Goal: Task Accomplishment & Management: Manage account settings

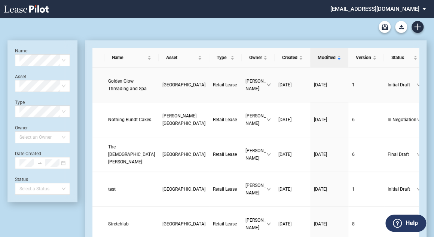
click at [120, 91] on span "Golden Glow Threading and Spa" at bounding box center [127, 84] width 38 height 13
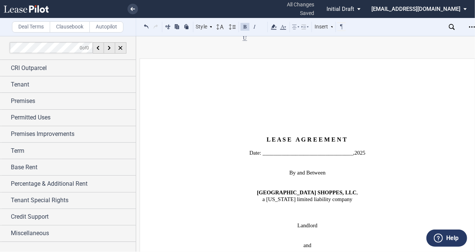
scroll to position [3977, 0]
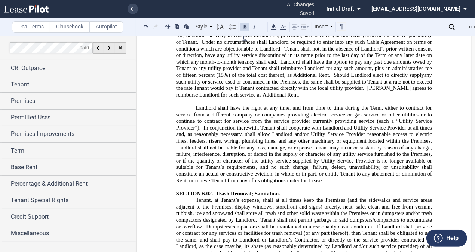
scroll to position [4029, 0]
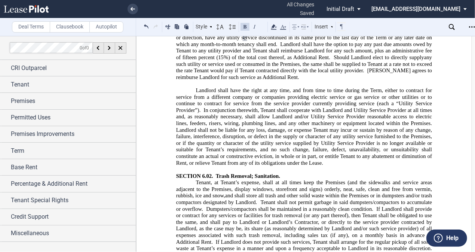
click at [472, 27] on use "Open Lease options menu" at bounding box center [472, 26] width 6 height 1
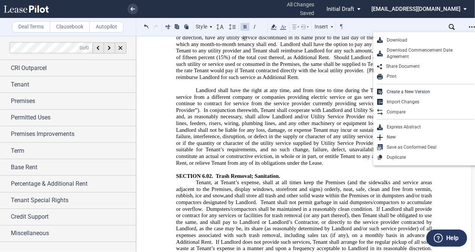
click at [397, 40] on div "Download" at bounding box center [428, 40] width 91 height 6
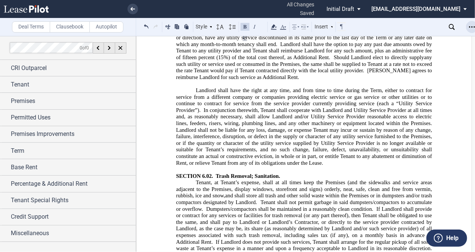
click at [471, 25] on icon "Open Lease options menu" at bounding box center [472, 27] width 6 height 6
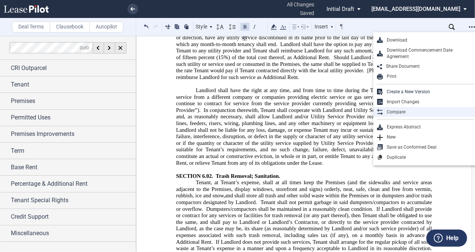
click at [395, 110] on div "Compare" at bounding box center [428, 112] width 91 height 6
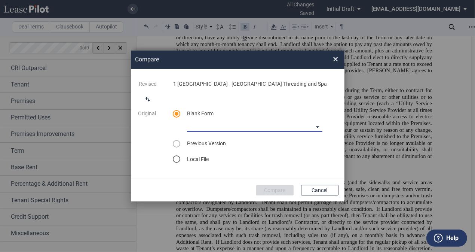
click at [204, 121] on md-select "CASTO North Carolina Lease Blank CASTO Ohio Lease Blank CASTO Hartwell Village …" at bounding box center [254, 125] width 135 height 11
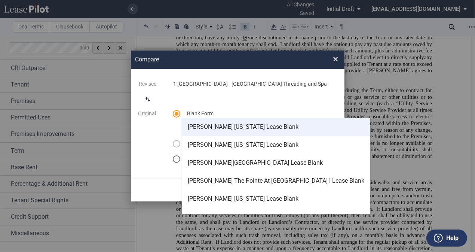
click at [243, 128] on div "CASTO North Carolina Lease Blank" at bounding box center [243, 127] width 111 height 8
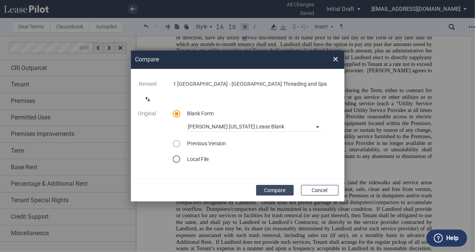
click at [277, 189] on button "Compare" at bounding box center [274, 190] width 37 height 10
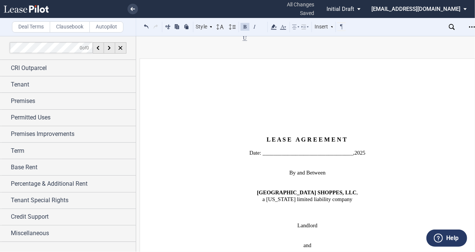
scroll to position [4029, 0]
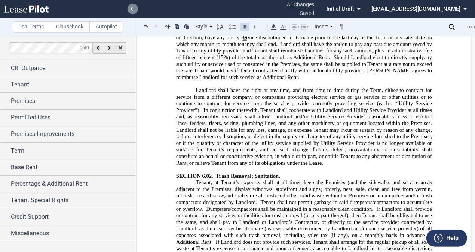
click at [130, 8] on icon at bounding box center [132, 9] width 4 height 4
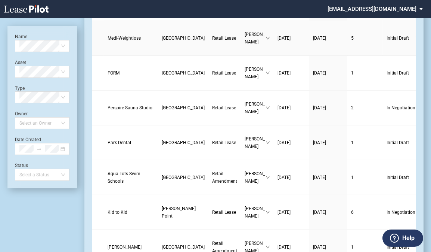
scroll to position [688, 0]
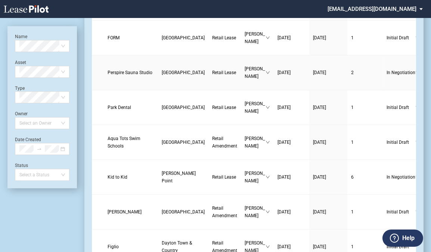
click at [117, 75] on span "Perspire Sauna Studio" at bounding box center [130, 72] width 45 height 5
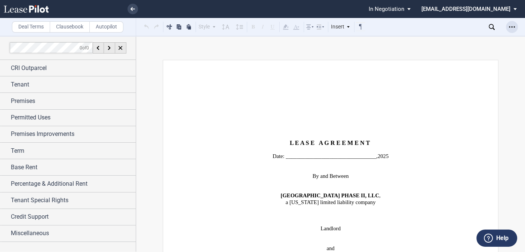
click at [435, 28] on icon "Open Lease options menu" at bounding box center [512, 27] width 6 height 6
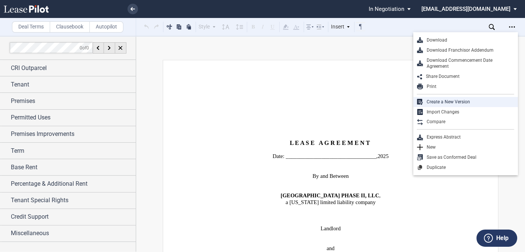
click at [435, 103] on div "Create a New Version" at bounding box center [468, 102] width 91 height 6
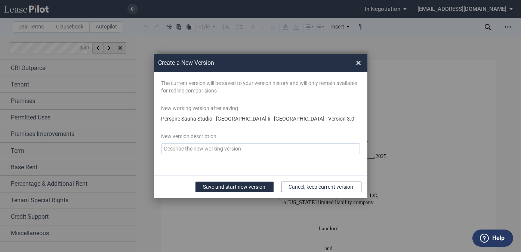
click at [204, 150] on textarea "Version Desc" at bounding box center [260, 148] width 198 height 11
click at [205, 148] on textarea "Version Desc" at bounding box center [260, 148] width 198 height 11
click at [283, 150] on textarea "Version Desc" at bounding box center [260, 148] width 198 height 11
type textarea "v"
type textarea "8-20-25"
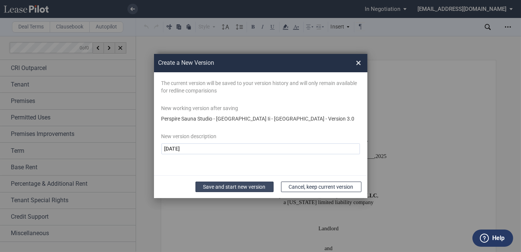
click at [232, 187] on button "Save and start new version" at bounding box center [234, 186] width 78 height 10
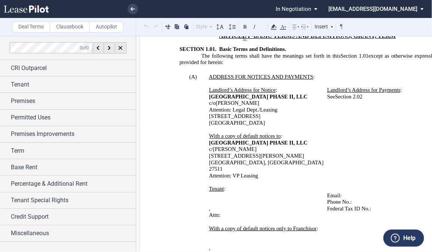
scroll to position [478, 0]
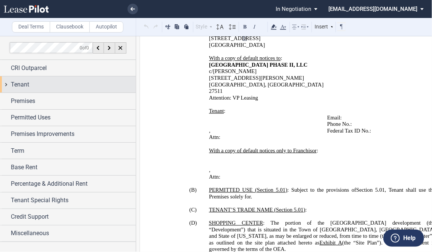
click at [96, 83] on div "Tenant" at bounding box center [73, 84] width 125 height 9
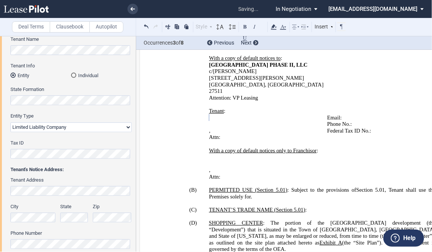
scroll to position [120, 0]
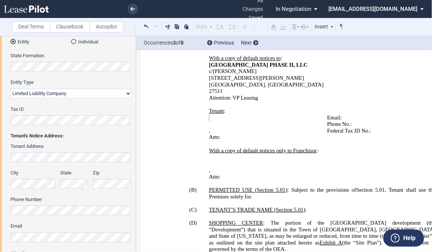
click at [0, 116] on html ".bocls-1{fill:#26354a;fill-rule:evenodd} Loading... × all changes saved Pending…" at bounding box center [216, 126] width 432 height 252
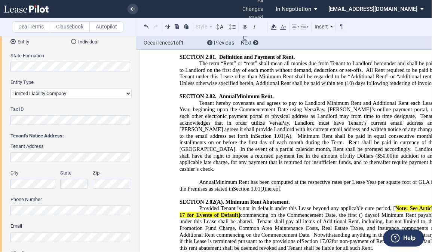
scroll to position [2093, 0]
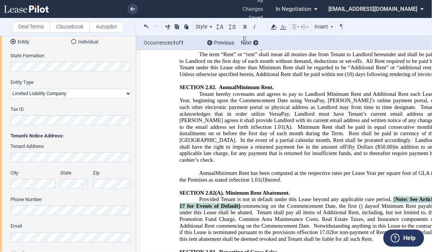
drag, startPoint x: 391, startPoint y: 146, endPoint x: 238, endPoint y: 151, distance: 152.6
click at [237, 196] on span "Provided Tenant is not in default under this Lease beyond any applicable cure p…" at bounding box center [307, 202] width 257 height 13
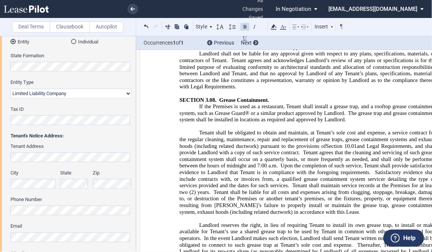
scroll to position [3797, 0]
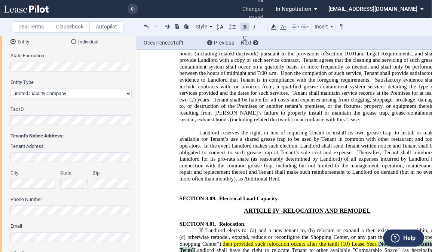
drag, startPoint x: 377, startPoint y: 104, endPoint x: 192, endPoint y: 109, distance: 184.3
click at [192, 240] on span ", then provided such relocation occurs after the tenth (10) Lease Year, [ Note:…" at bounding box center [307, 249] width 257 height 19
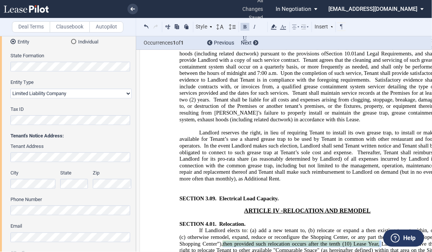
drag, startPoint x: 377, startPoint y: 105, endPoint x: 222, endPoint y: 105, distance: 155.1
click at [222, 240] on span ", then provided such relocation occurs after the tenth (10) Lease Year, Landlor…" at bounding box center [307, 249] width 257 height 19
click at [275, 29] on icon at bounding box center [273, 26] width 9 height 9
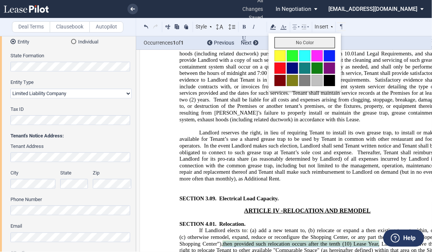
click at [282, 43] on button "No Color" at bounding box center [304, 42] width 61 height 11
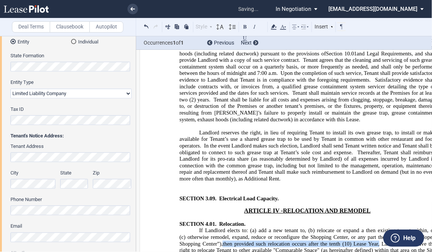
click at [380, 240] on span ", then provided such relocation occurs after the tenth (10) Lease Year, Landlor…" at bounding box center [307, 249] width 257 height 19
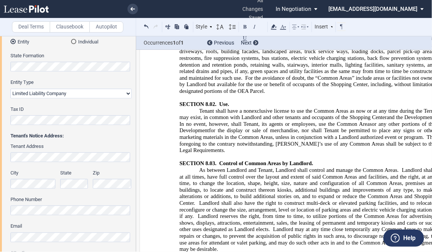
scroll to position [5561, 0]
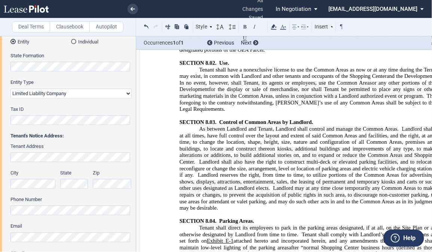
drag, startPoint x: 327, startPoint y: 145, endPoint x: 310, endPoint y: 157, distance: 20.7
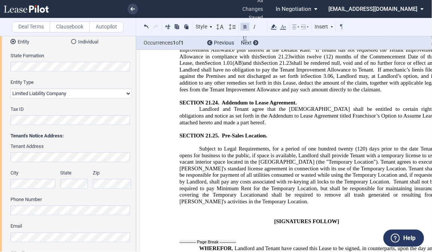
scroll to position [12349, 0]
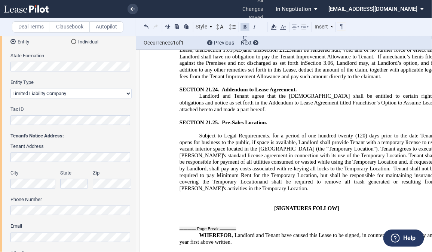
click at [130, 7] on link at bounding box center [132, 9] width 10 height 10
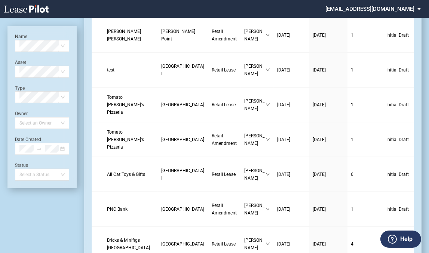
scroll to position [1076, 0]
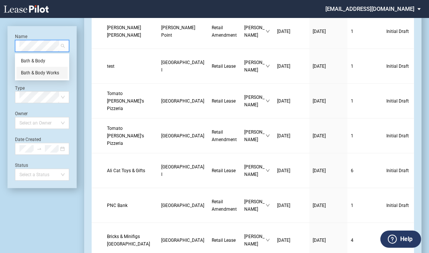
click at [49, 71] on div "Bath & Body Works" at bounding box center [42, 72] width 42 height 7
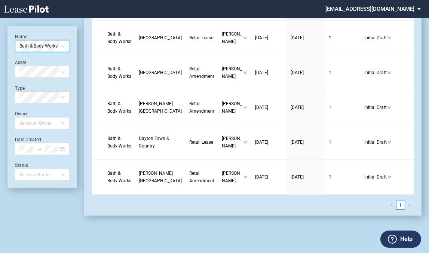
scroll to position [31, 0]
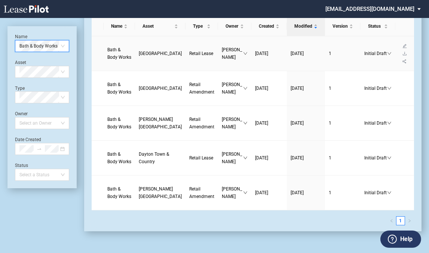
click at [124, 51] on span "Bath & Body Works" at bounding box center [119, 53] width 24 height 13
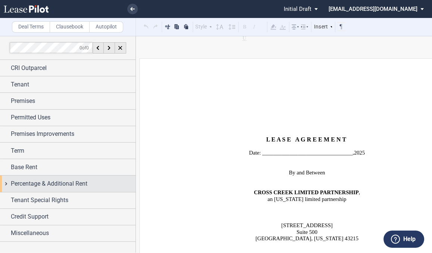
click at [49, 181] on span "Percentage & Additional Rent" at bounding box center [49, 183] width 77 height 9
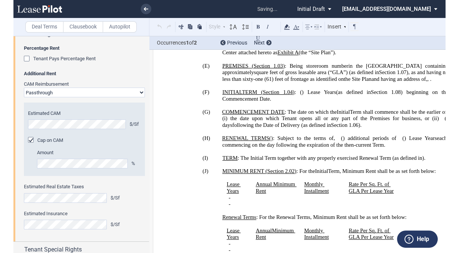
scroll to position [913, 0]
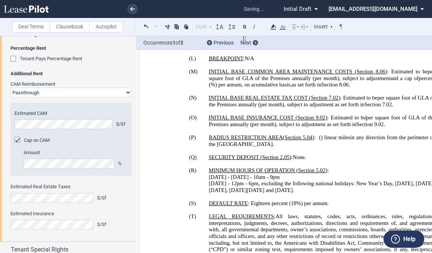
click at [431, 33] on div "Download Download Commencement Date Agreement Share Document Print Create a New…" at bounding box center [418, 27] width 133 height 18
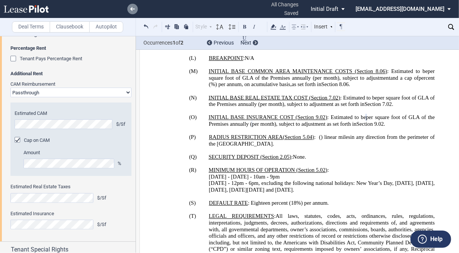
click at [132, 10] on icon at bounding box center [132, 9] width 4 height 4
